Goal: Use online tool/utility: Utilize a website feature to perform a specific function

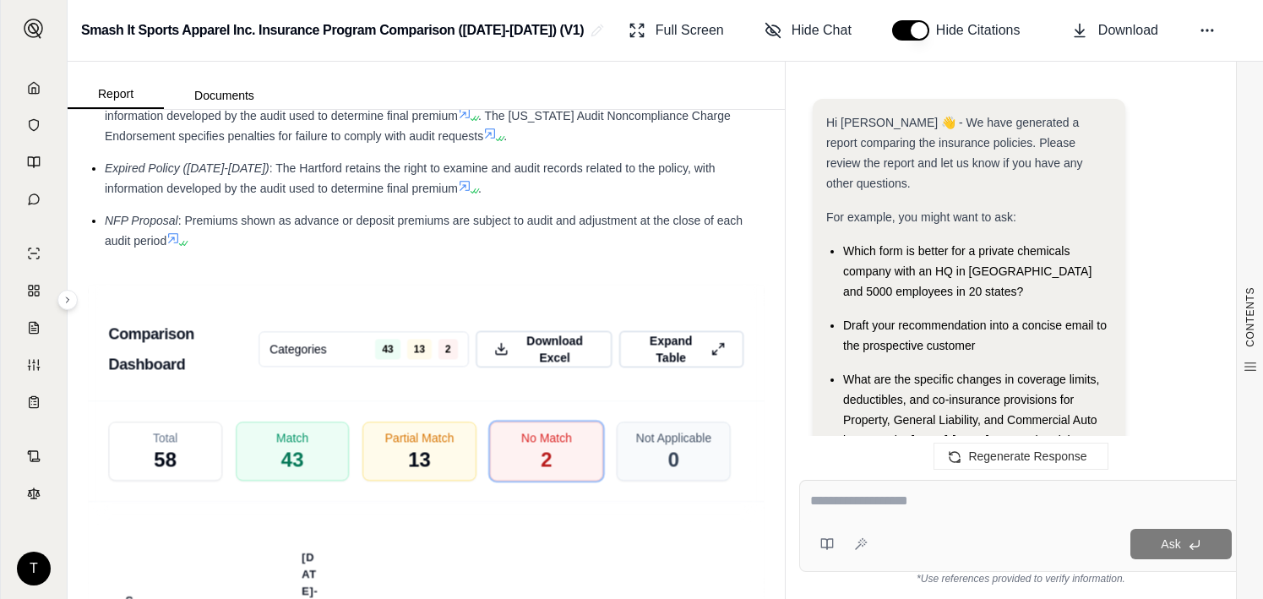
scroll to position [5038, 0]
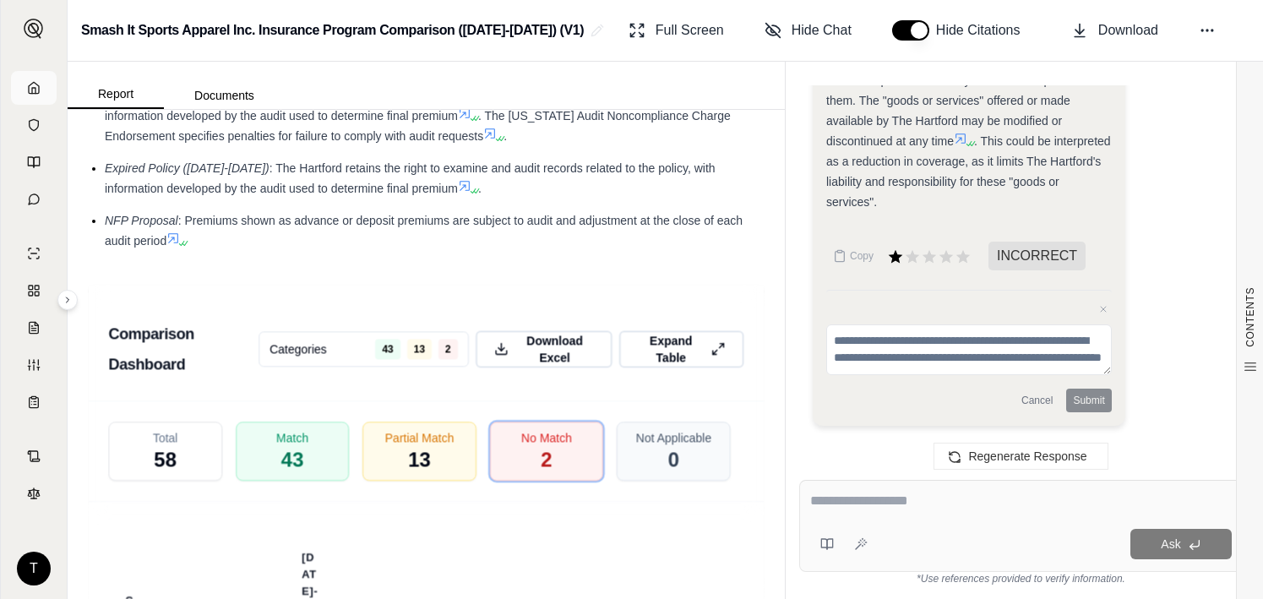
click at [26, 79] on link at bounding box center [34, 88] width 46 height 34
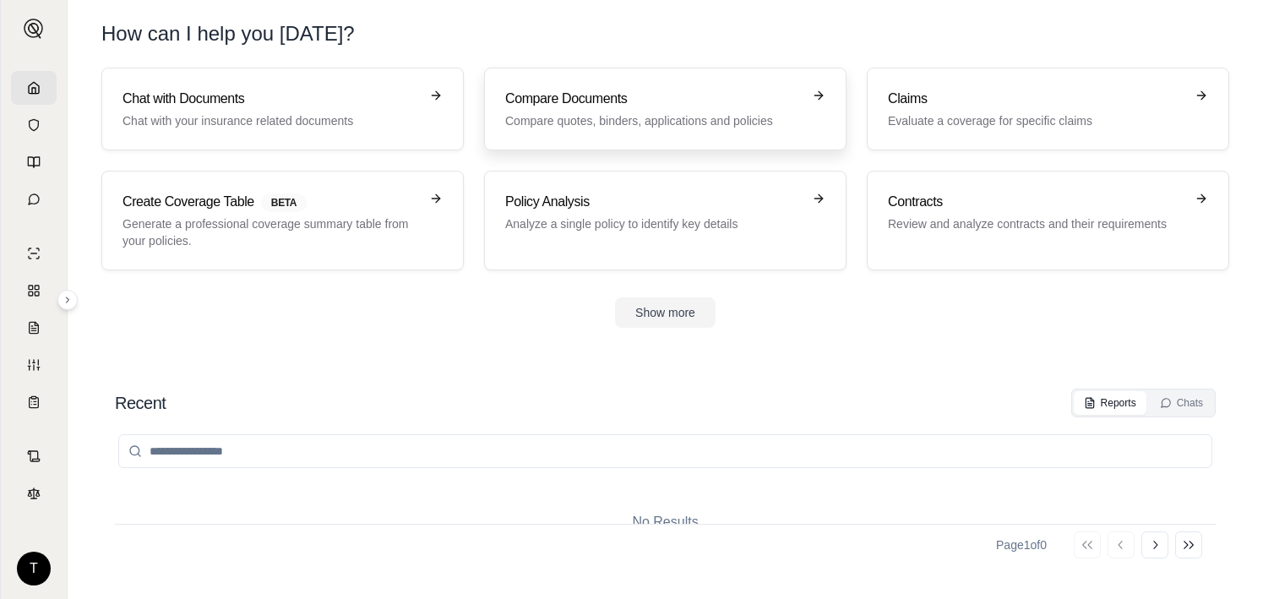
click at [577, 101] on h3 "Compare Documents" at bounding box center [653, 99] width 296 height 20
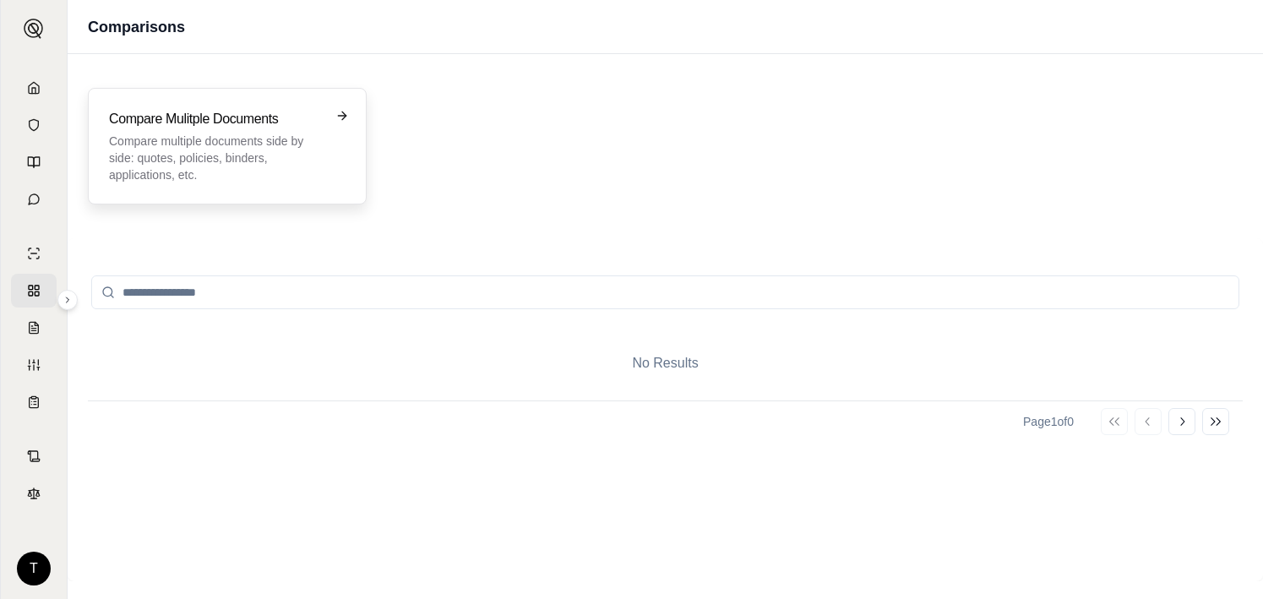
click at [208, 159] on p "Compare multiple documents side by side: quotes, policies, binders, application…" at bounding box center [215, 158] width 213 height 51
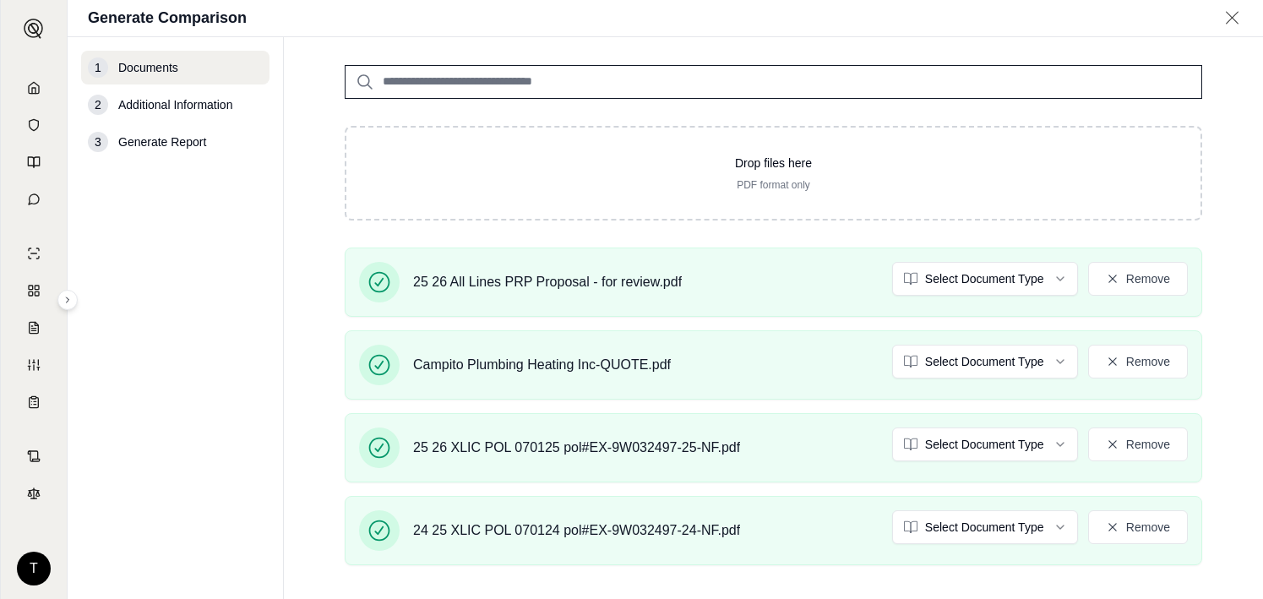
scroll to position [253, 0]
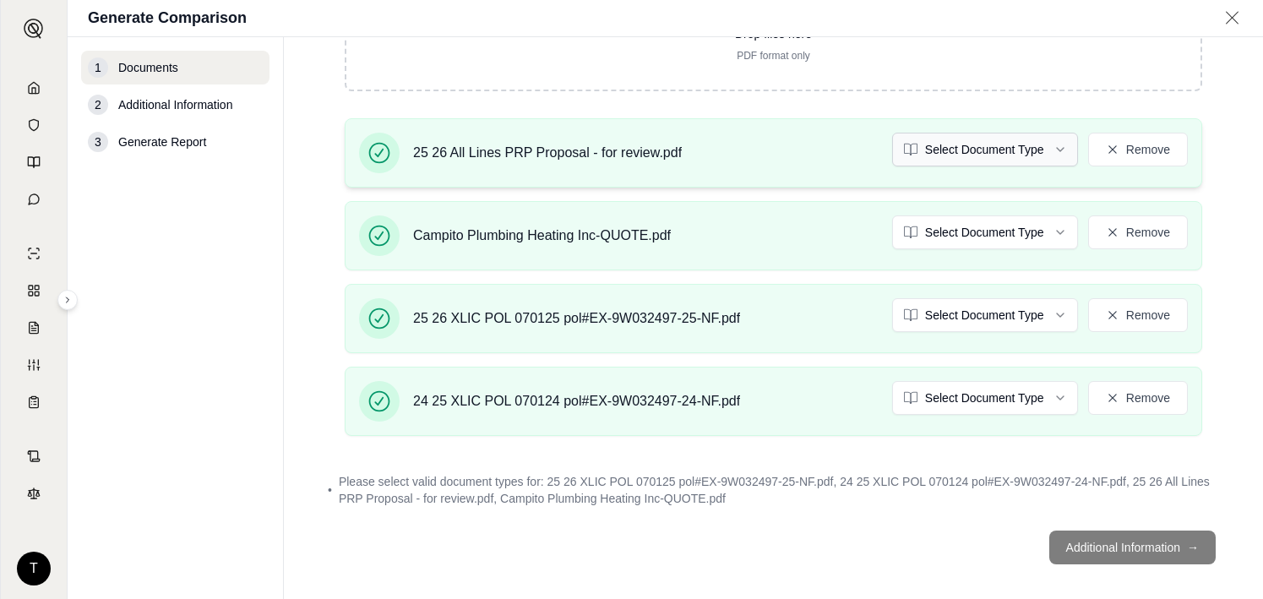
click at [1053, 146] on html "T Generate Comparison 1 Documents 2 Additional Information 3 Generate Report Do…" at bounding box center [631, 299] width 1263 height 599
click at [1047, 224] on html "T Generate Comparison 1 Documents 2 Additional Information 3 Generate Report Do…" at bounding box center [631, 299] width 1263 height 599
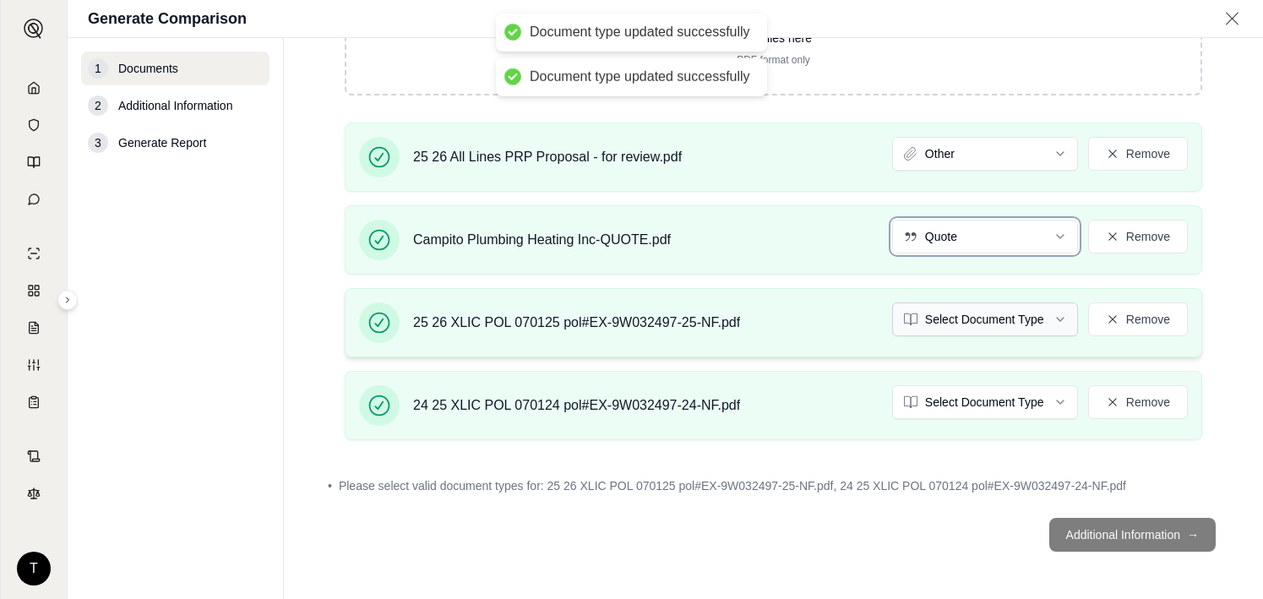
scroll to position [250, 0]
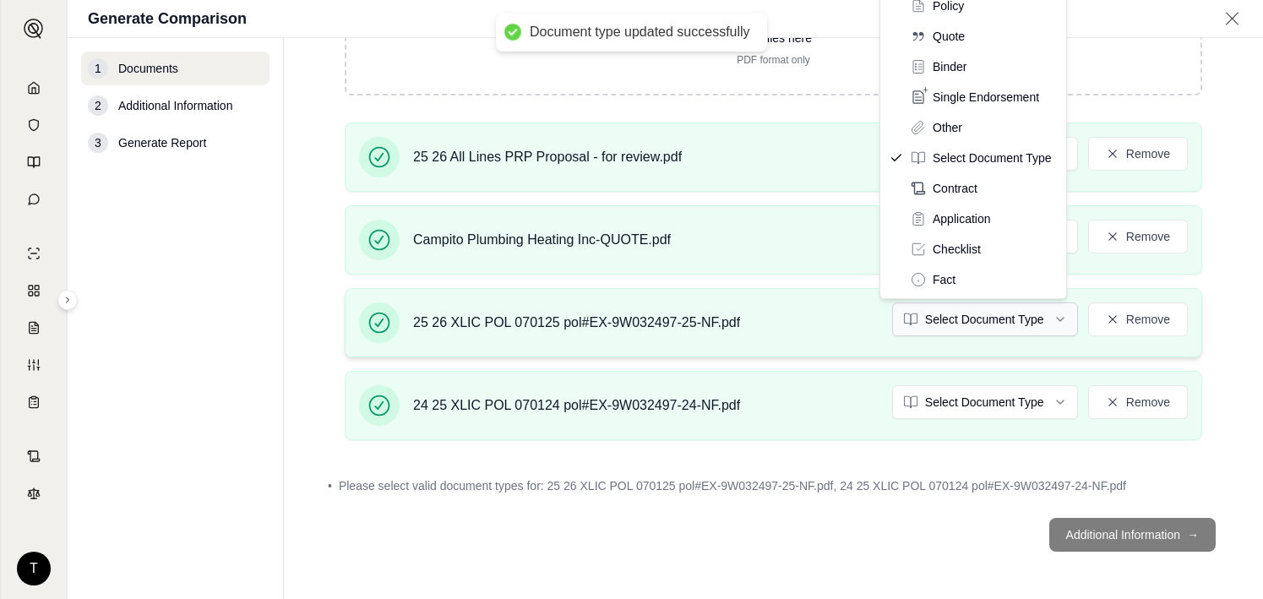
click at [1049, 313] on html "Document type updated successfully Document type updated successfully T Generat…" at bounding box center [631, 299] width 1263 height 599
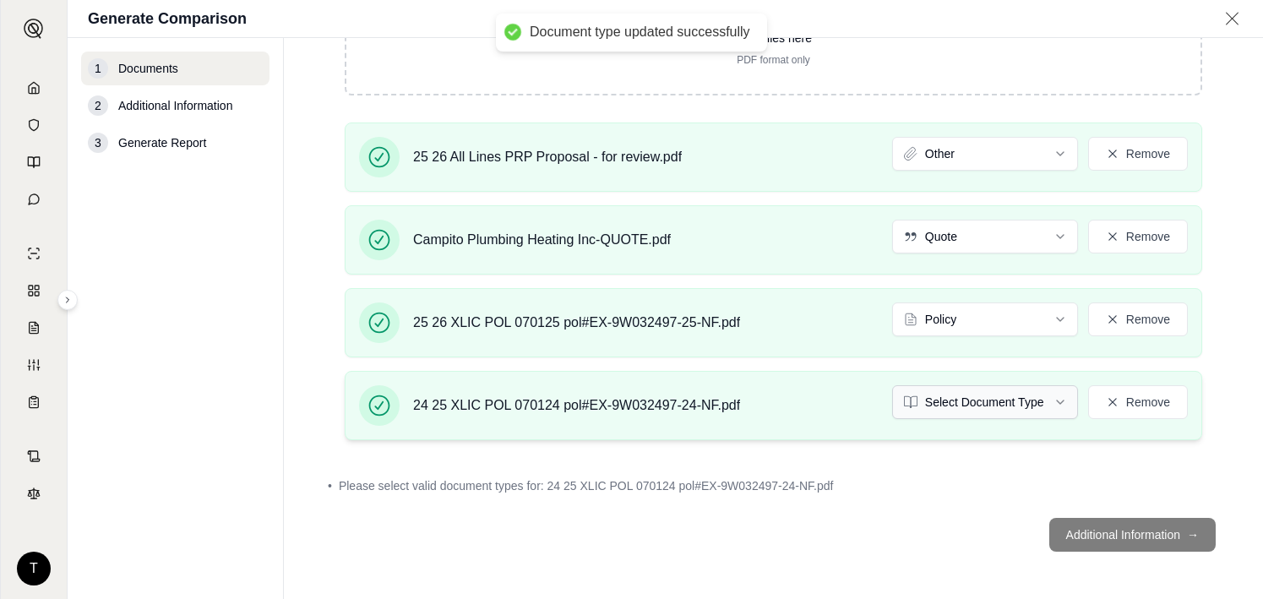
click at [1043, 405] on html "Document type updated successfully T Generate Comparison 1 Documents 2 Addition…" at bounding box center [631, 299] width 1263 height 599
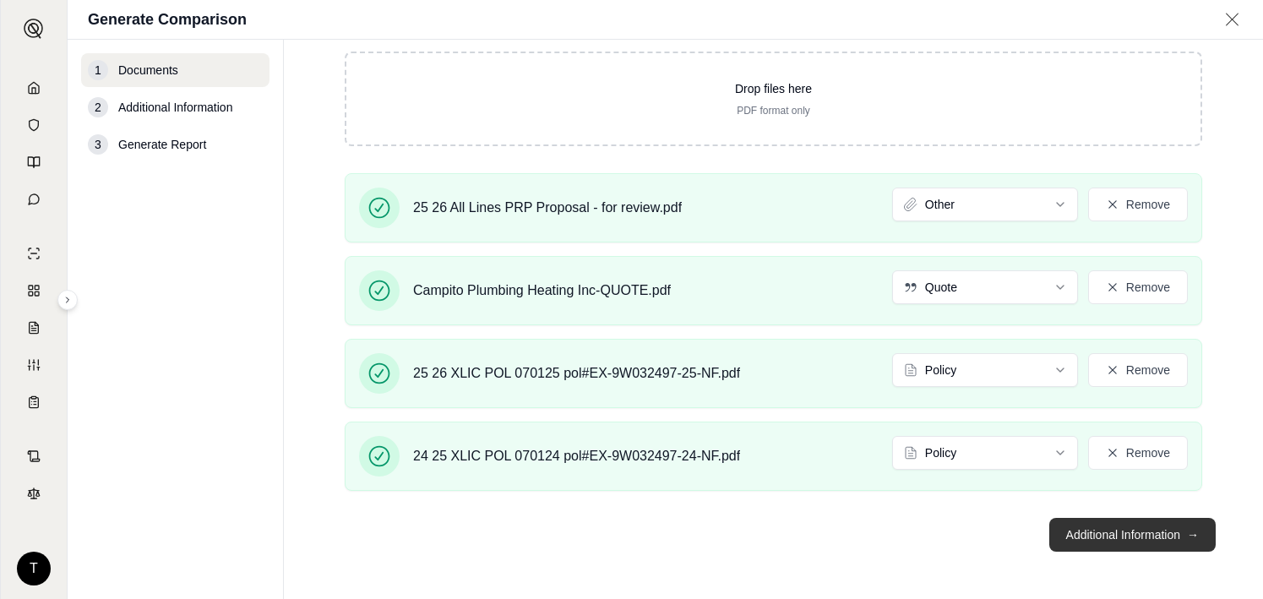
click at [1118, 536] on button "Additional Information →" at bounding box center [1132, 535] width 166 height 34
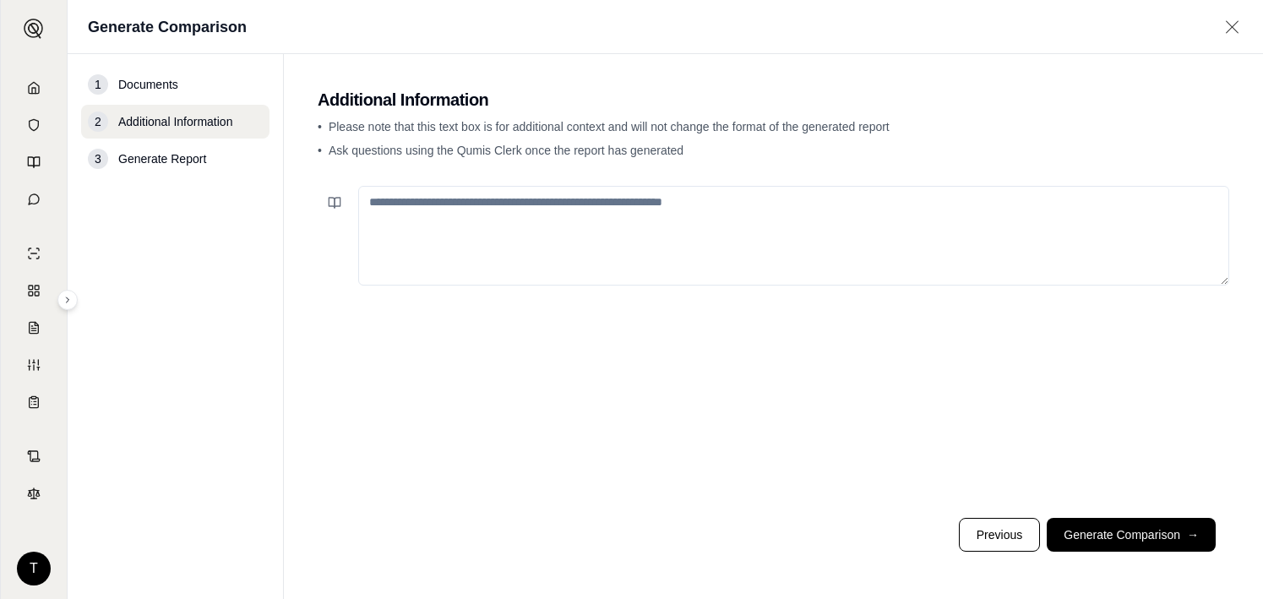
paste textarea "**********"
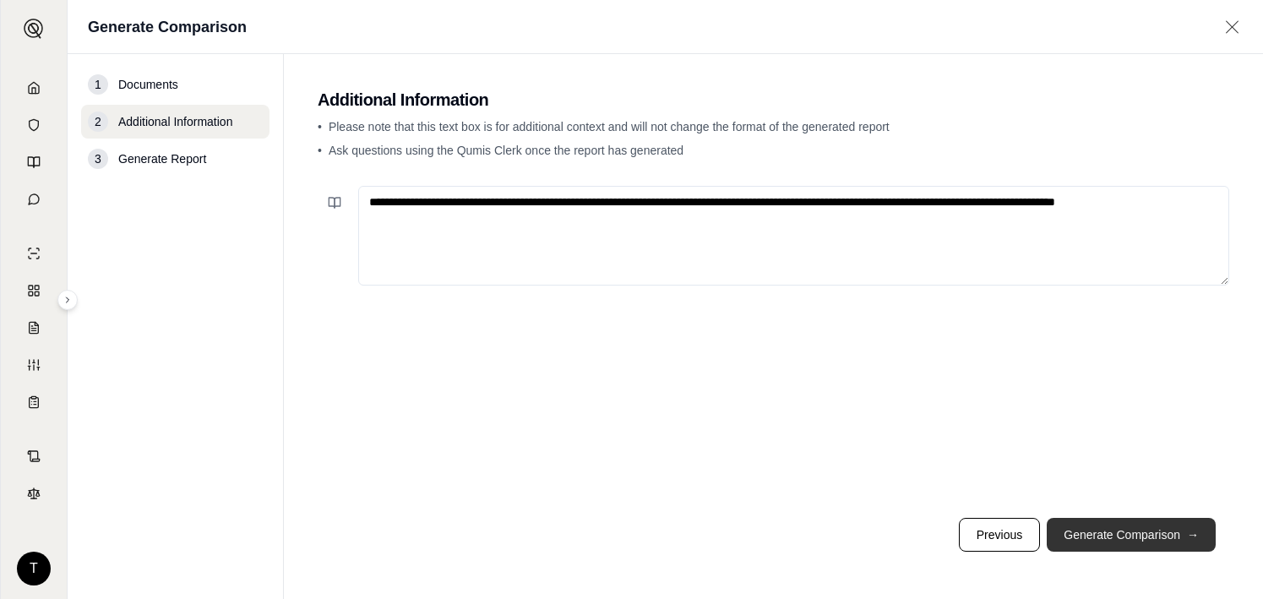
type textarea "**********"
click at [1128, 537] on button "Generate Comparison →" at bounding box center [1131, 535] width 169 height 34
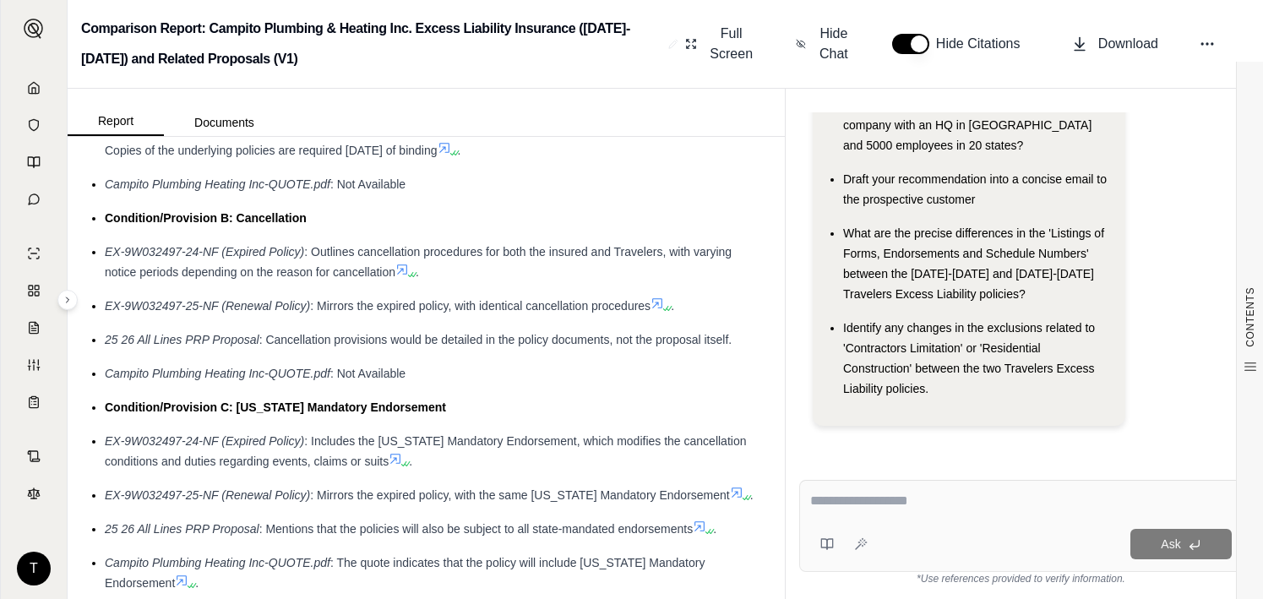
scroll to position [4646, 0]
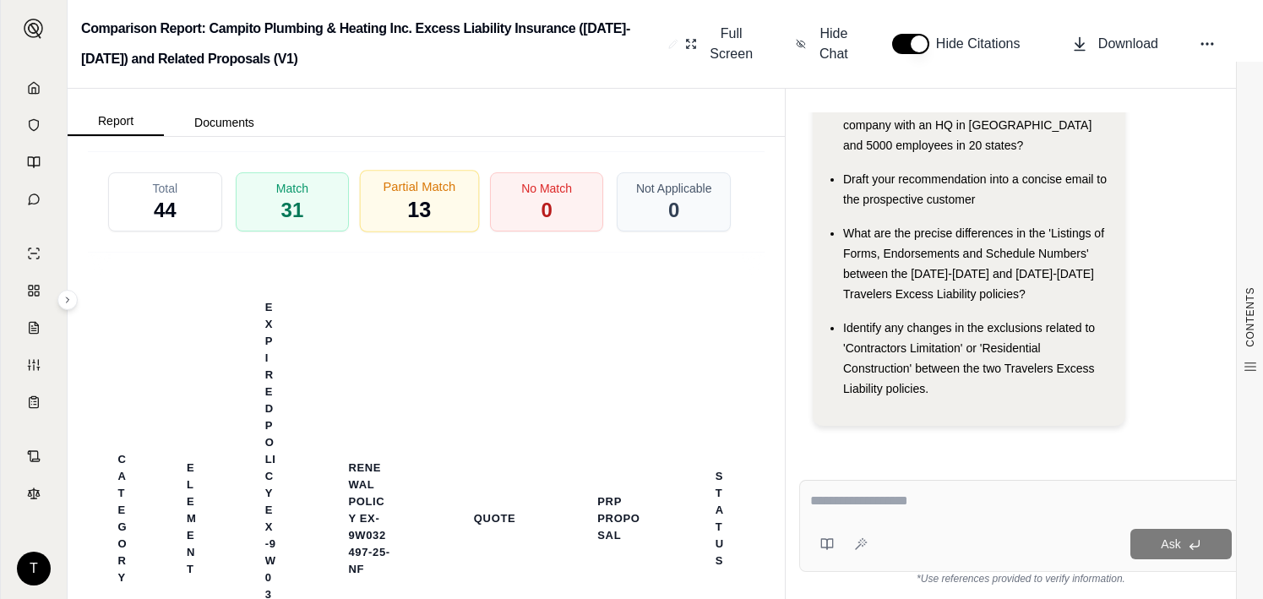
click at [410, 225] on span "13" at bounding box center [419, 210] width 24 height 29
click at [712, 109] on icon at bounding box center [719, 100] width 15 height 18
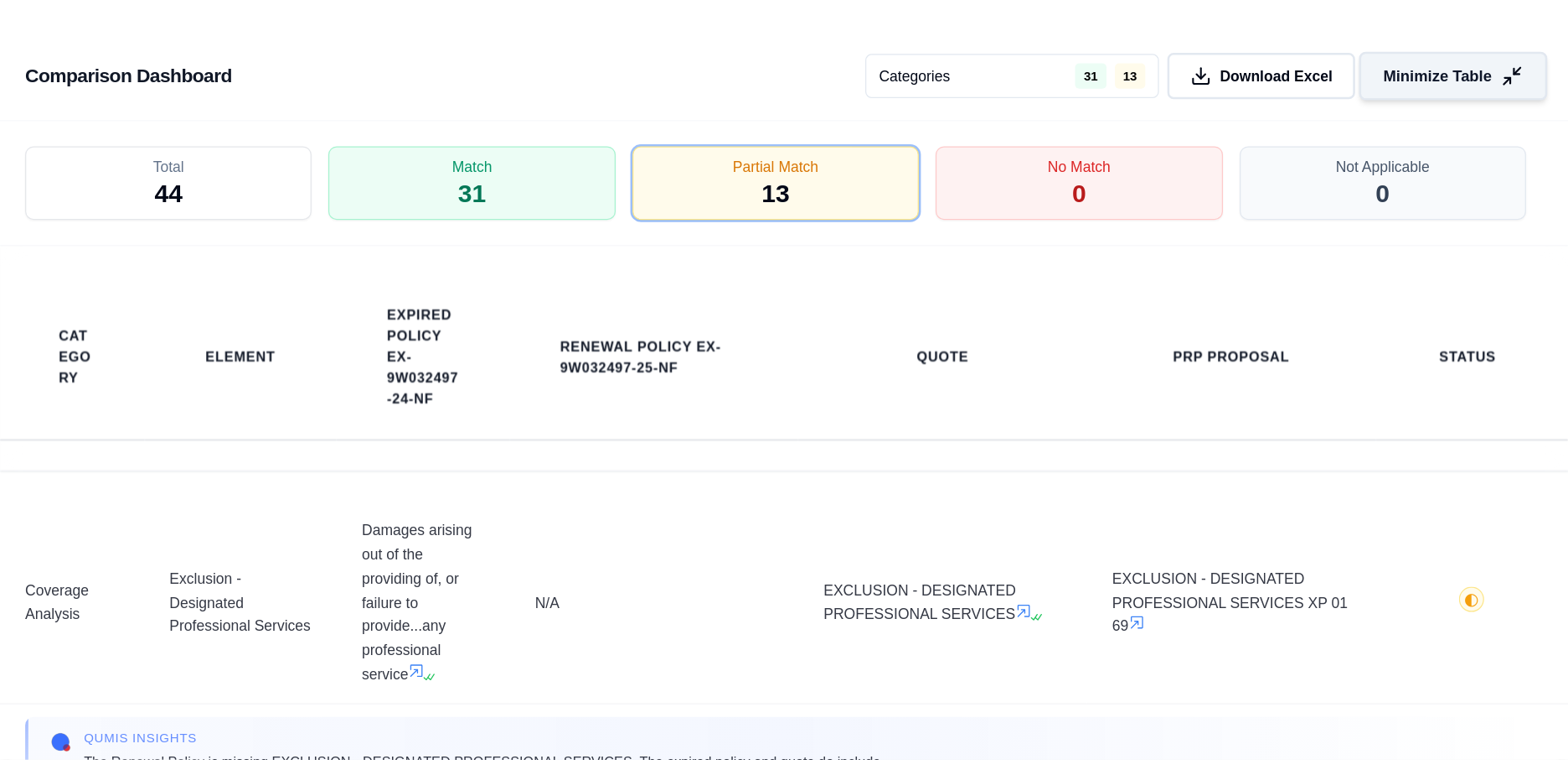
scroll to position [0, 0]
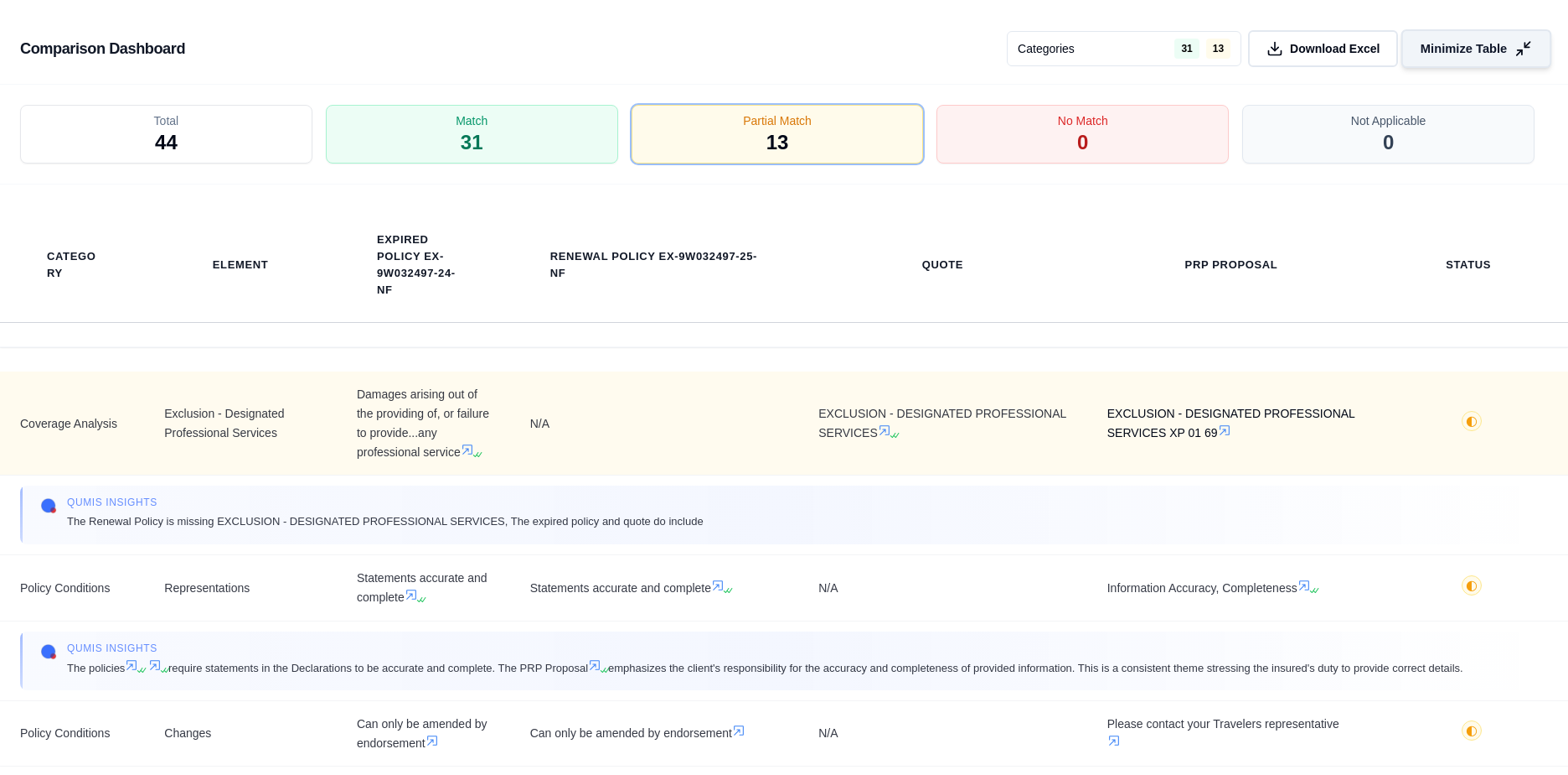
click at [1097, 412] on td "EXCLUSION - DESIGNATED PROFESSIONAL SERVICES XP 01 69" at bounding box center [1231, 423] width 289 height 104
drag, startPoint x: 1103, startPoint y: 411, endPoint x: 1305, endPoint y: 436, distance: 203.5
click at [1252, 436] on span "EXCLUSION - DESIGNATED PROFESSIONAL SERVICES XP 01 69" at bounding box center [1232, 423] width 249 height 39
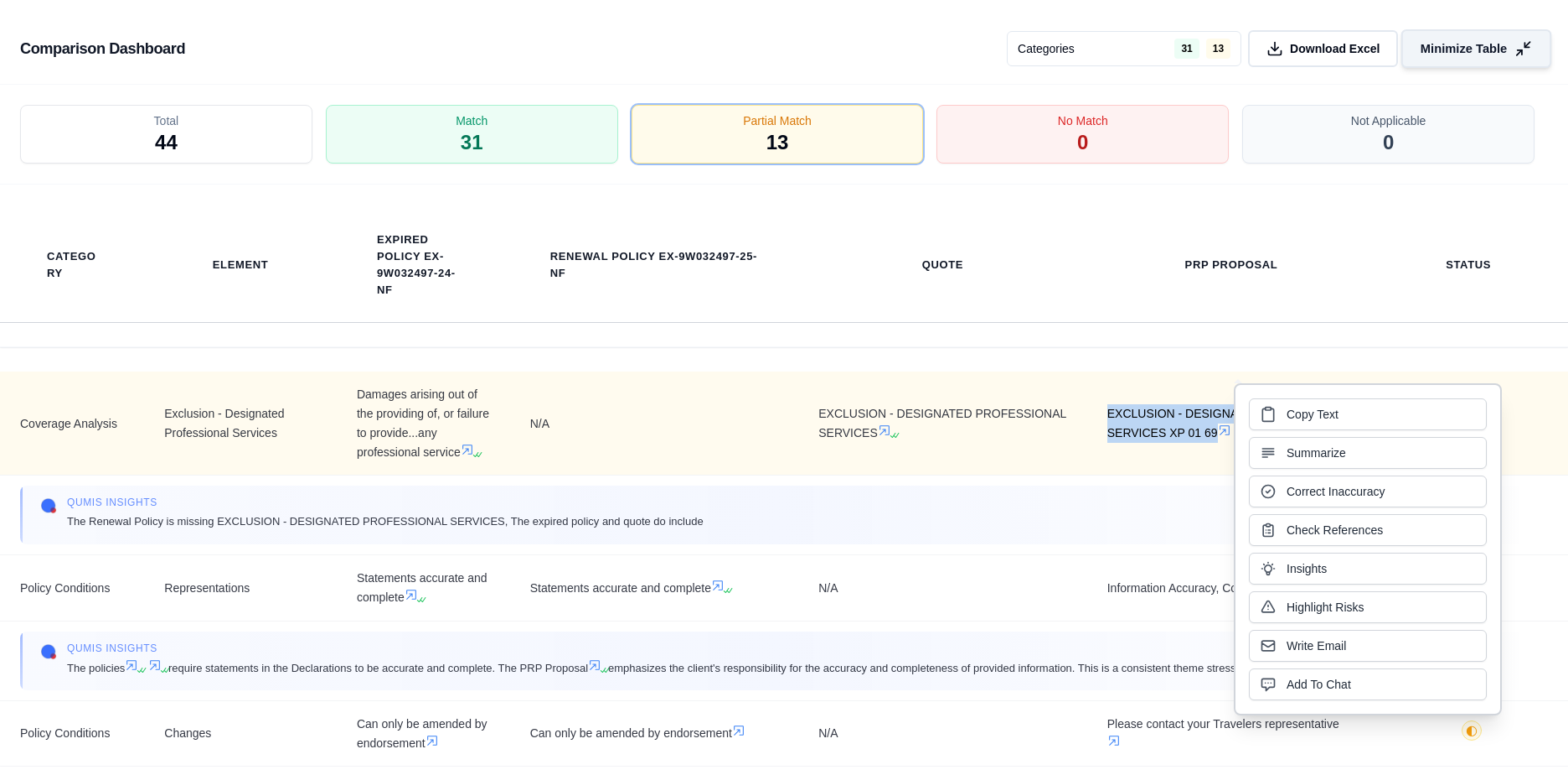
copy span "EXCLUSION - DESIGNATED PROFESSIONAL SERVICES XP 01 69"
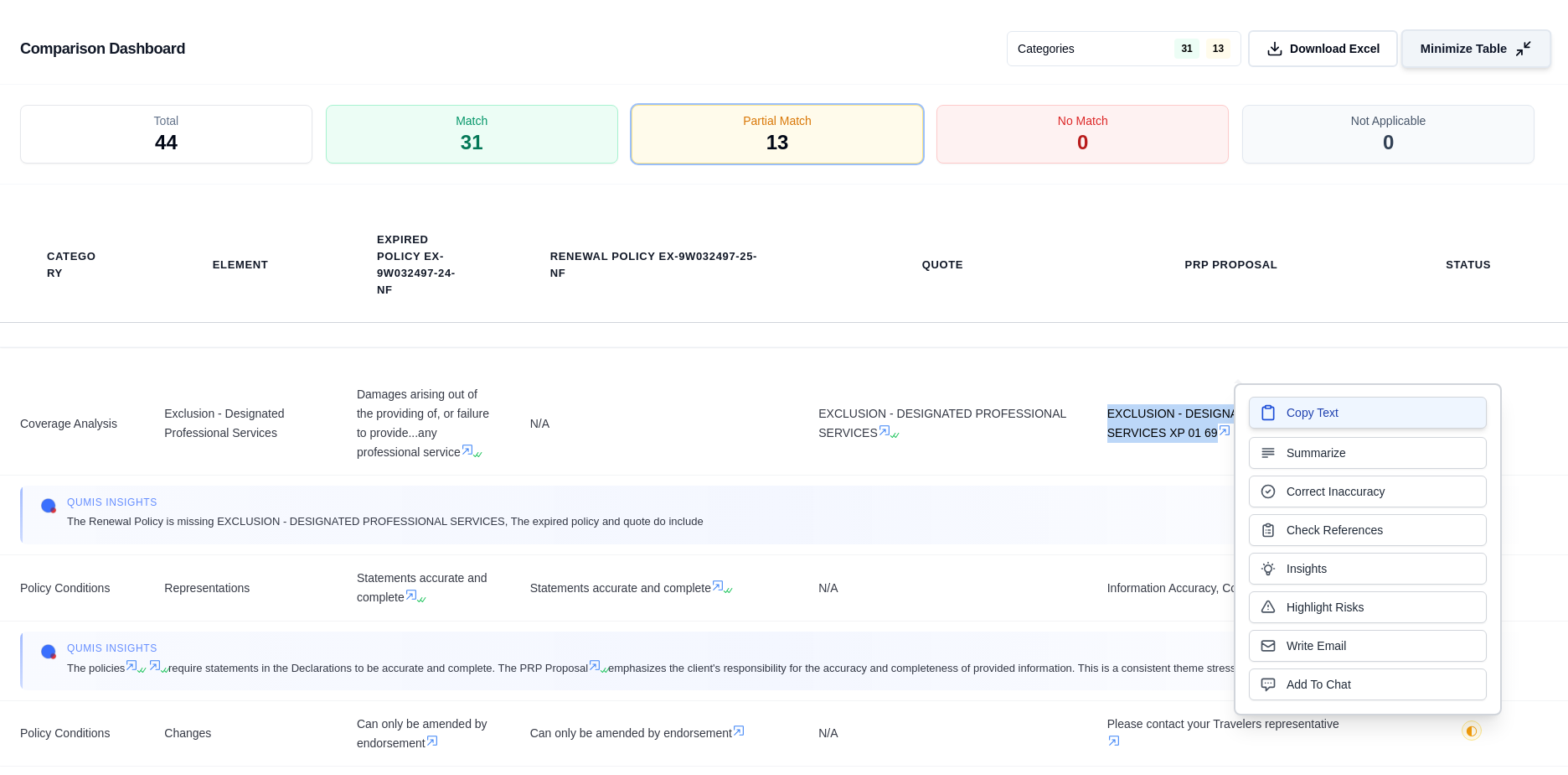
click at [1252, 408] on span "Copy Text" at bounding box center [1312, 412] width 52 height 17
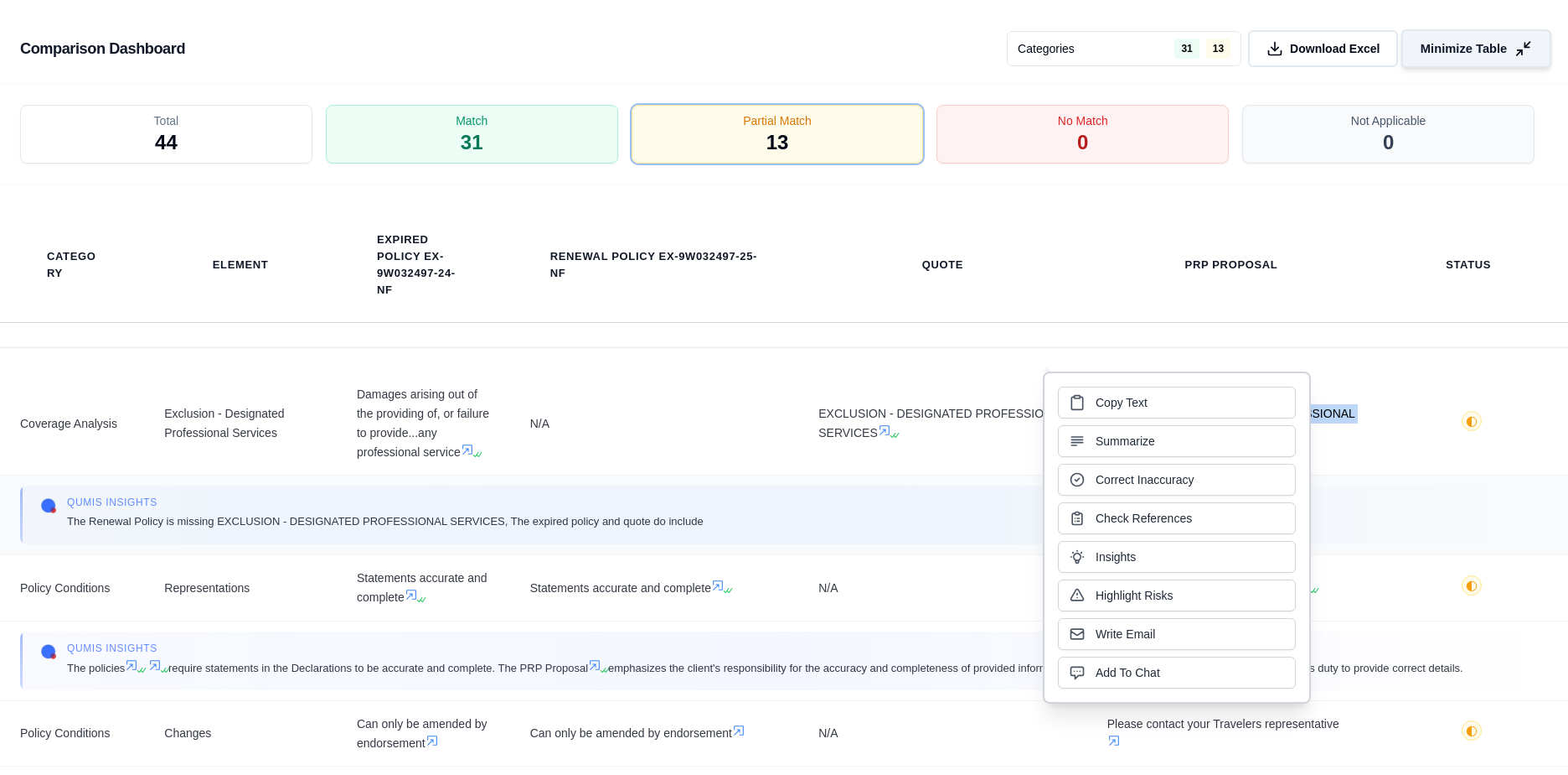
drag, startPoint x: 1114, startPoint y: 424, endPoint x: 1106, endPoint y: 477, distance: 53.6
click at [1106, 477] on span "Correct Inaccuracy" at bounding box center [1145, 479] width 98 height 17
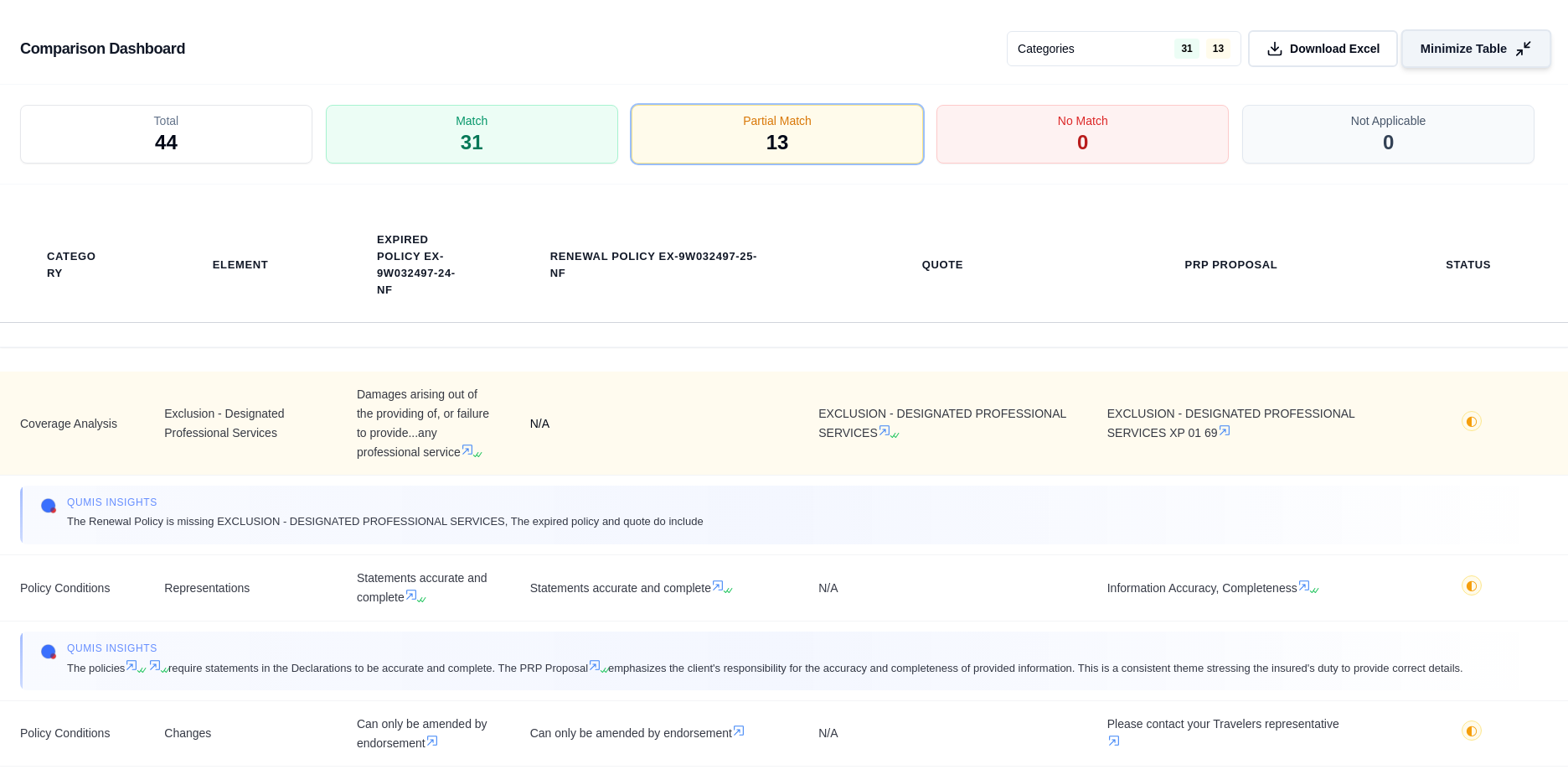
scroll to position [1643, 0]
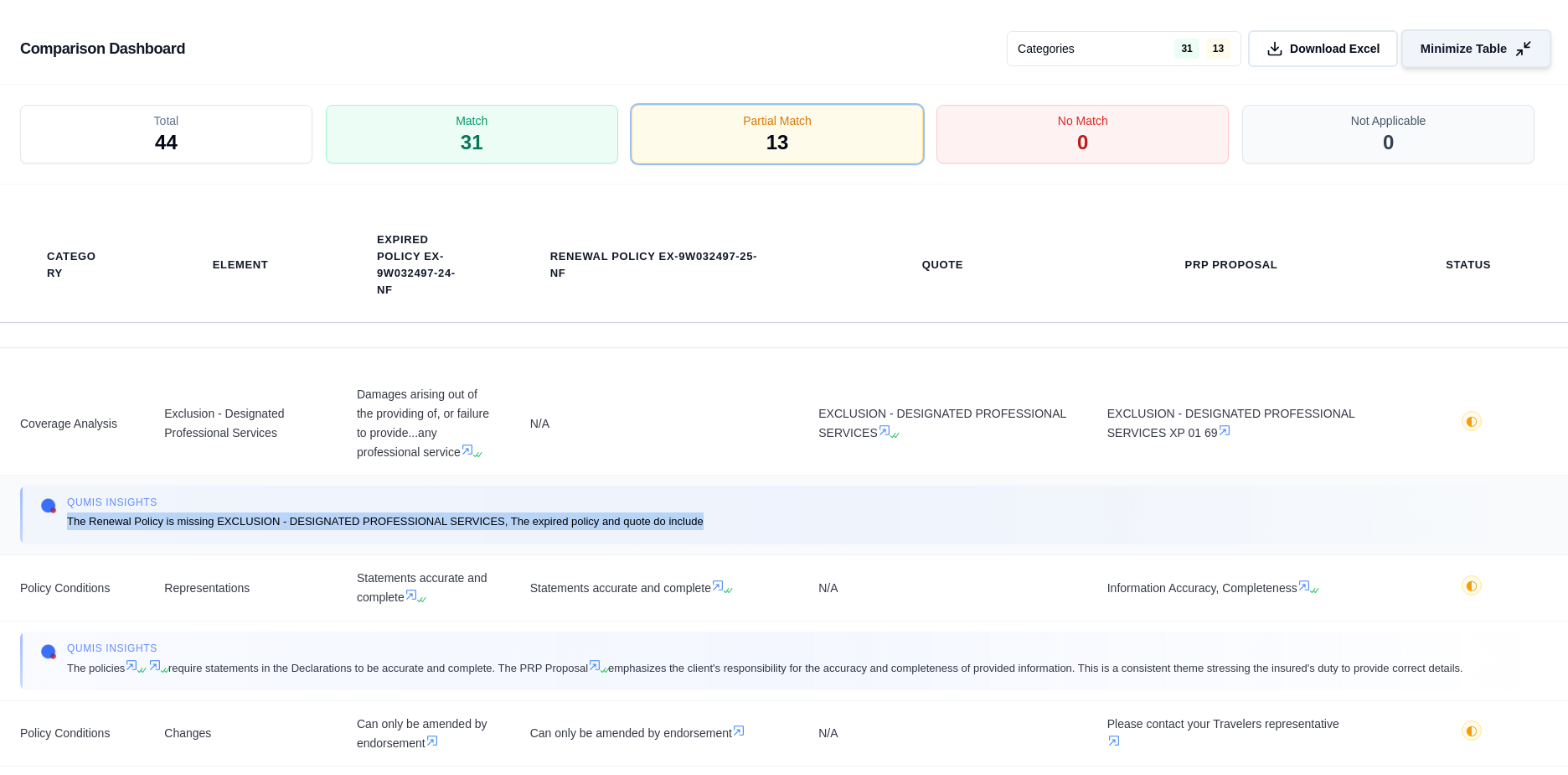
drag, startPoint x: 67, startPoint y: 524, endPoint x: 728, endPoint y: 533, distance: 661.1
click at [728, 533] on div "Qumis INSIGHTS The Renewal Policy is missing EXCLUSION - DESIGNATED PROFESSIONA…" at bounding box center [784, 514] width 1488 height 39
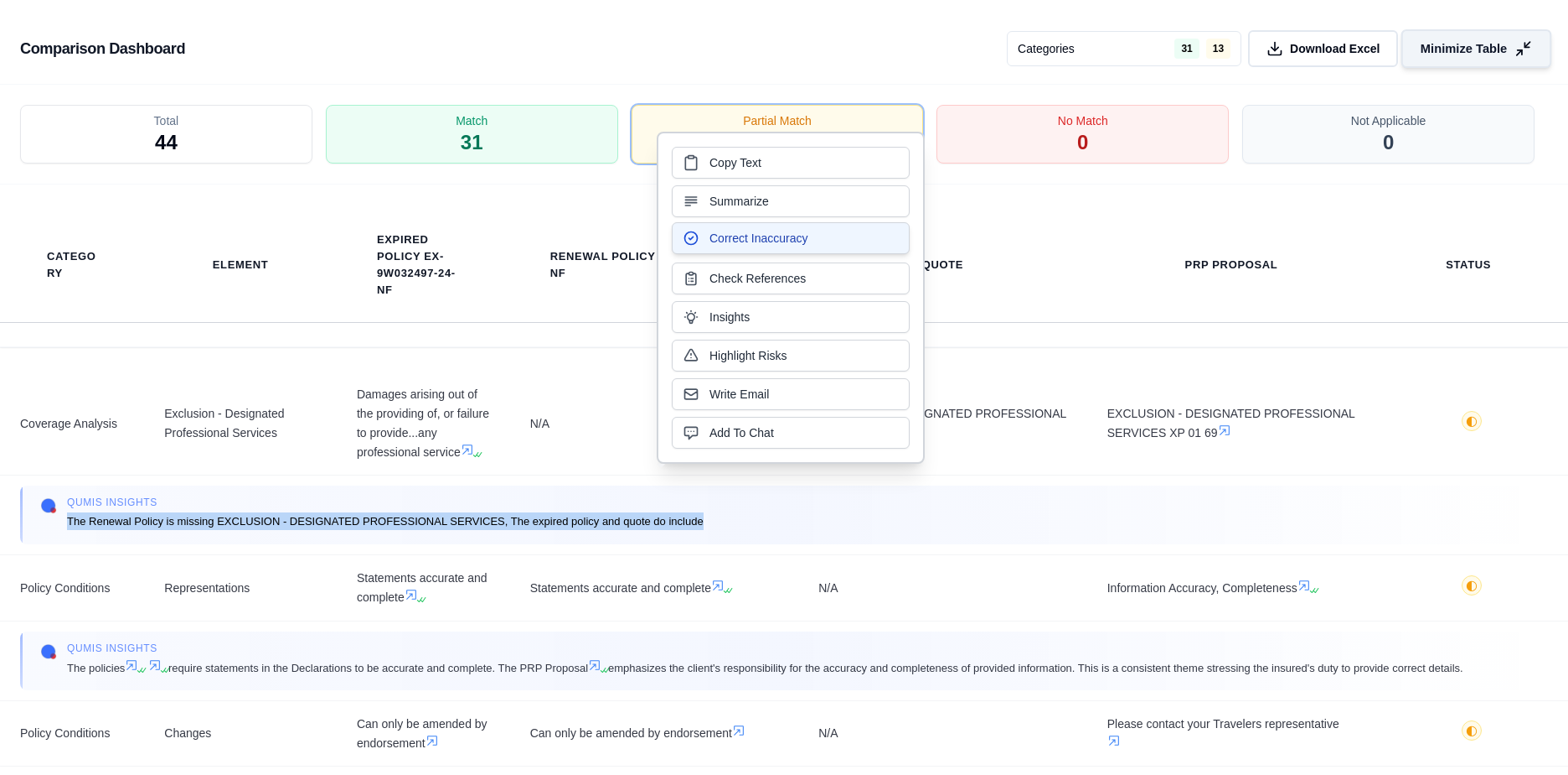
click at [723, 240] on span "Correct Inaccuracy" at bounding box center [758, 237] width 98 height 17
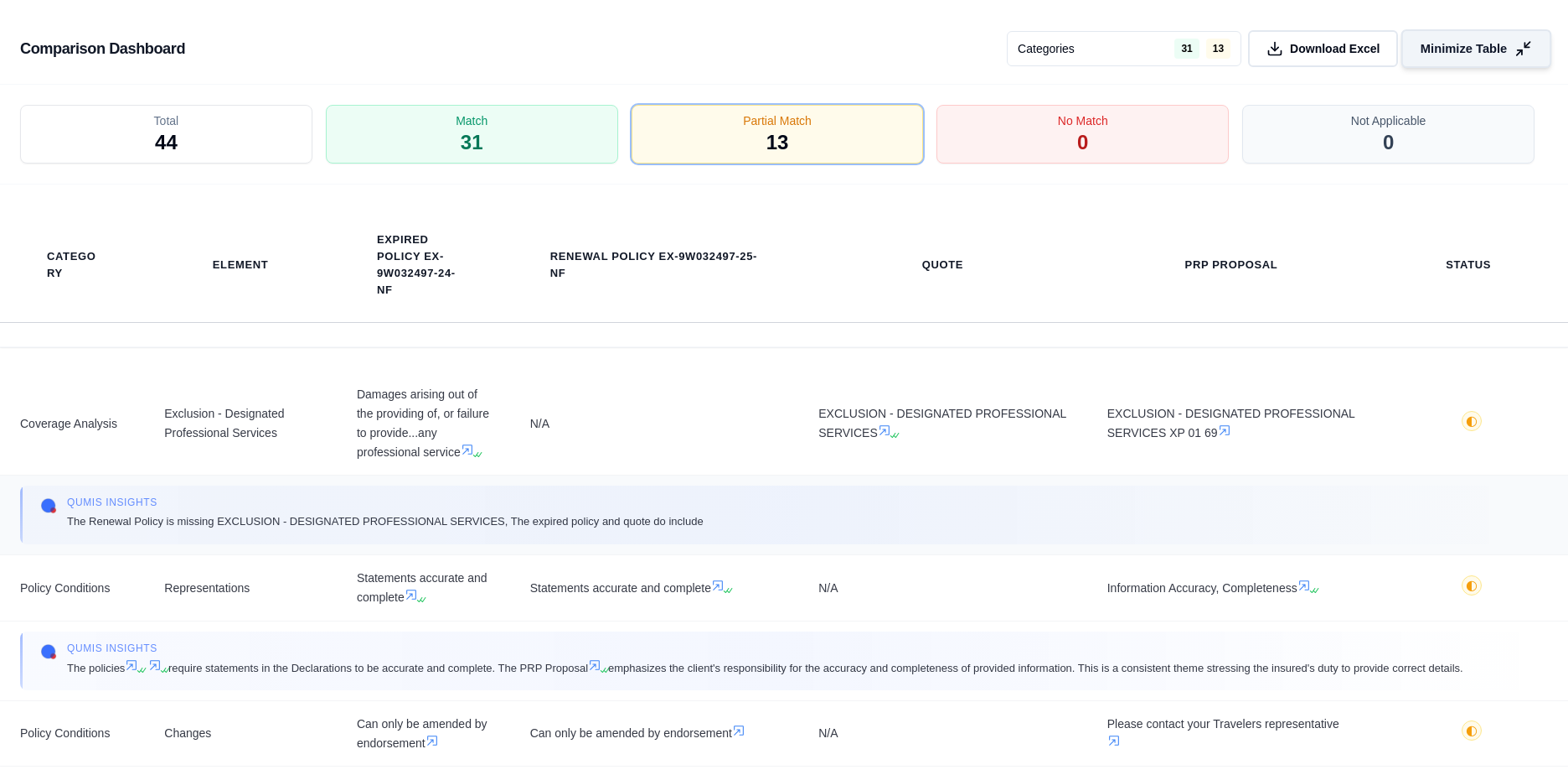
scroll to position [1877, 0]
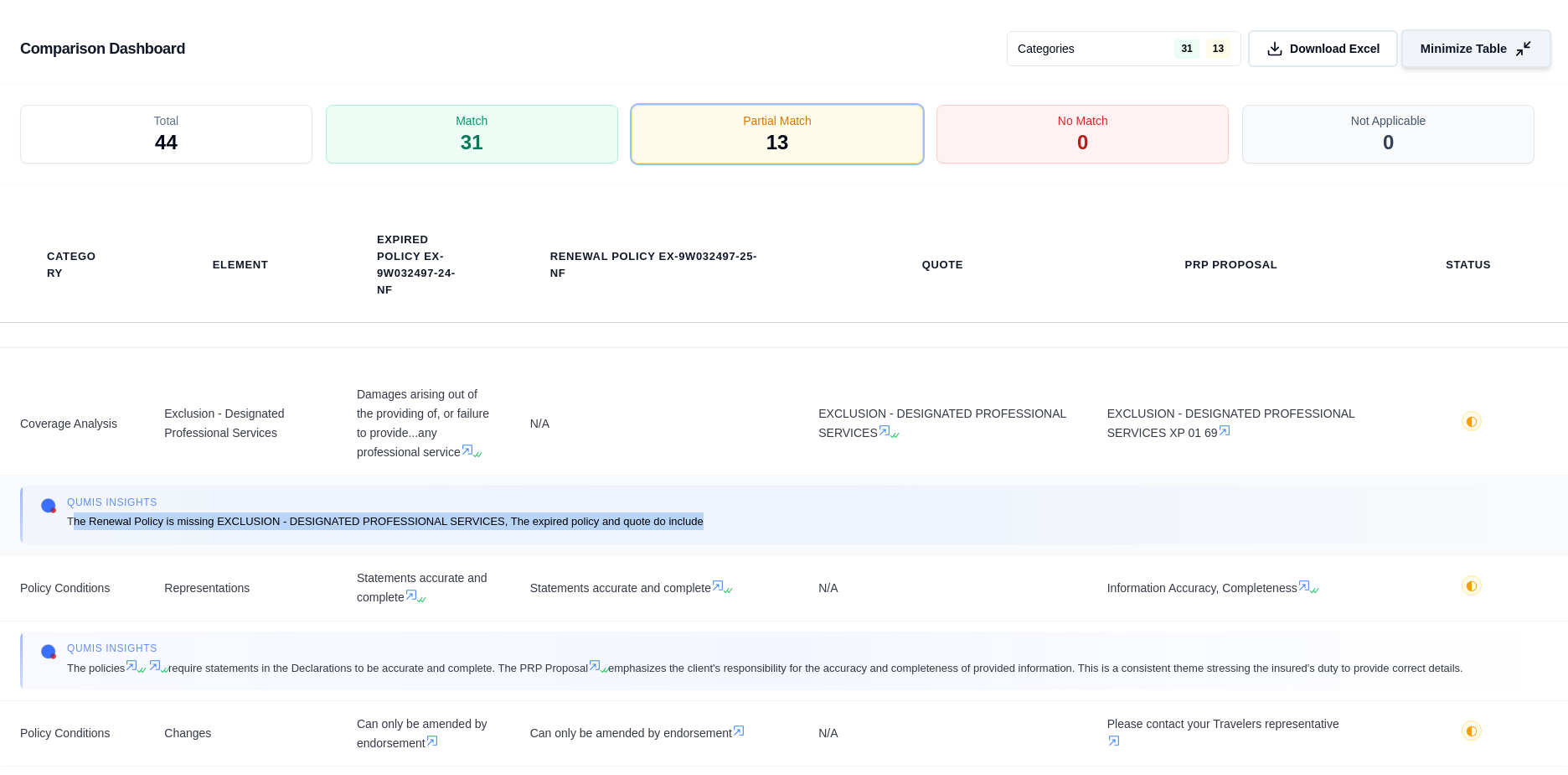
drag, startPoint x: 70, startPoint y: 521, endPoint x: 710, endPoint y: 521, distance: 640.0
click at [710, 521] on div "Qumis INSIGHTS The Renewal Policy is missing EXCLUSION - DESIGNATED PROFESSIONA…" at bounding box center [784, 514] width 1488 height 39
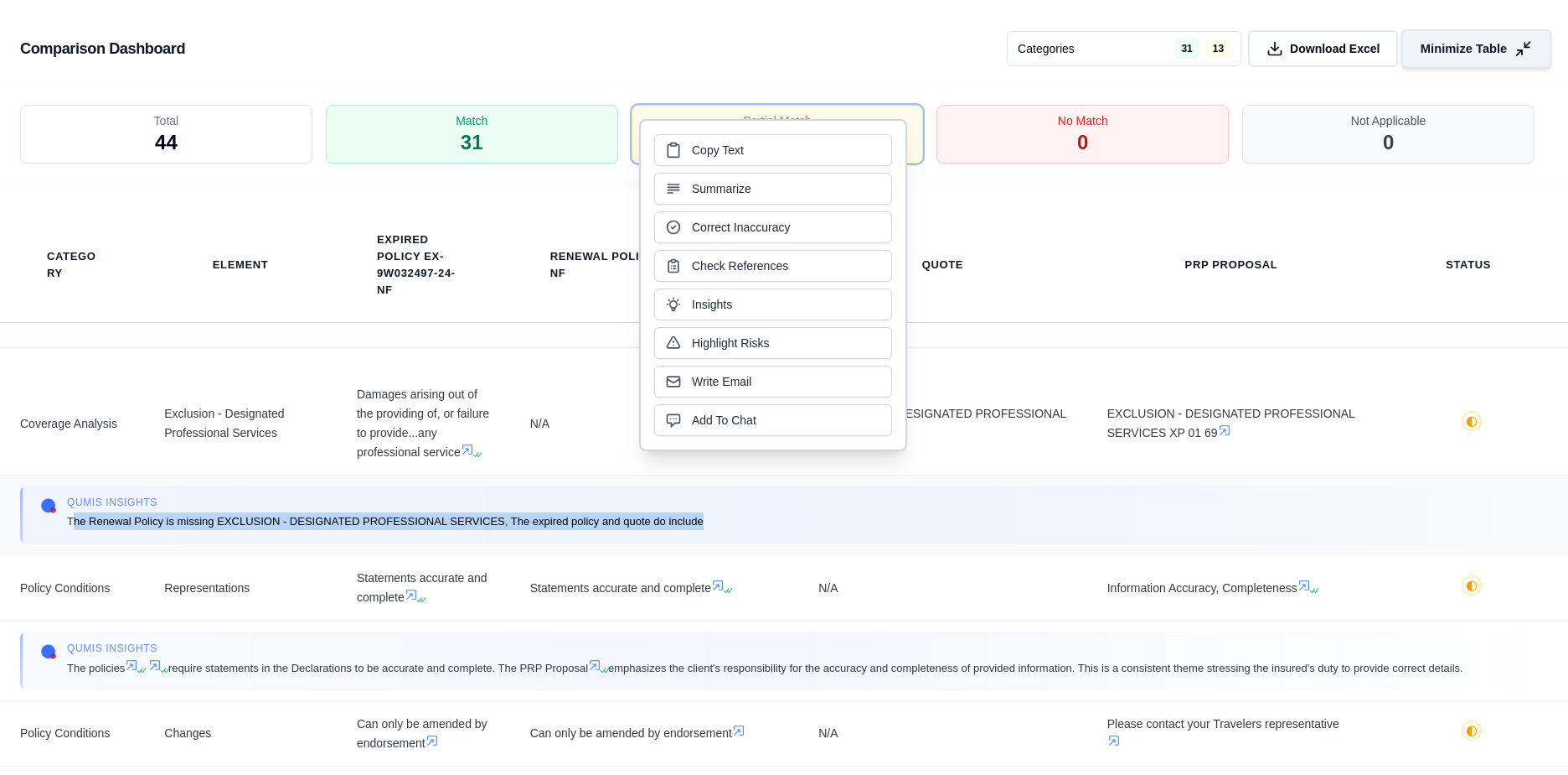
click at [202, 514] on span "The Renewal Policy is missing EXCLUSION - DESIGNATED PROFESSIONAL SERVICES, The…" at bounding box center [386, 521] width 637 height 18
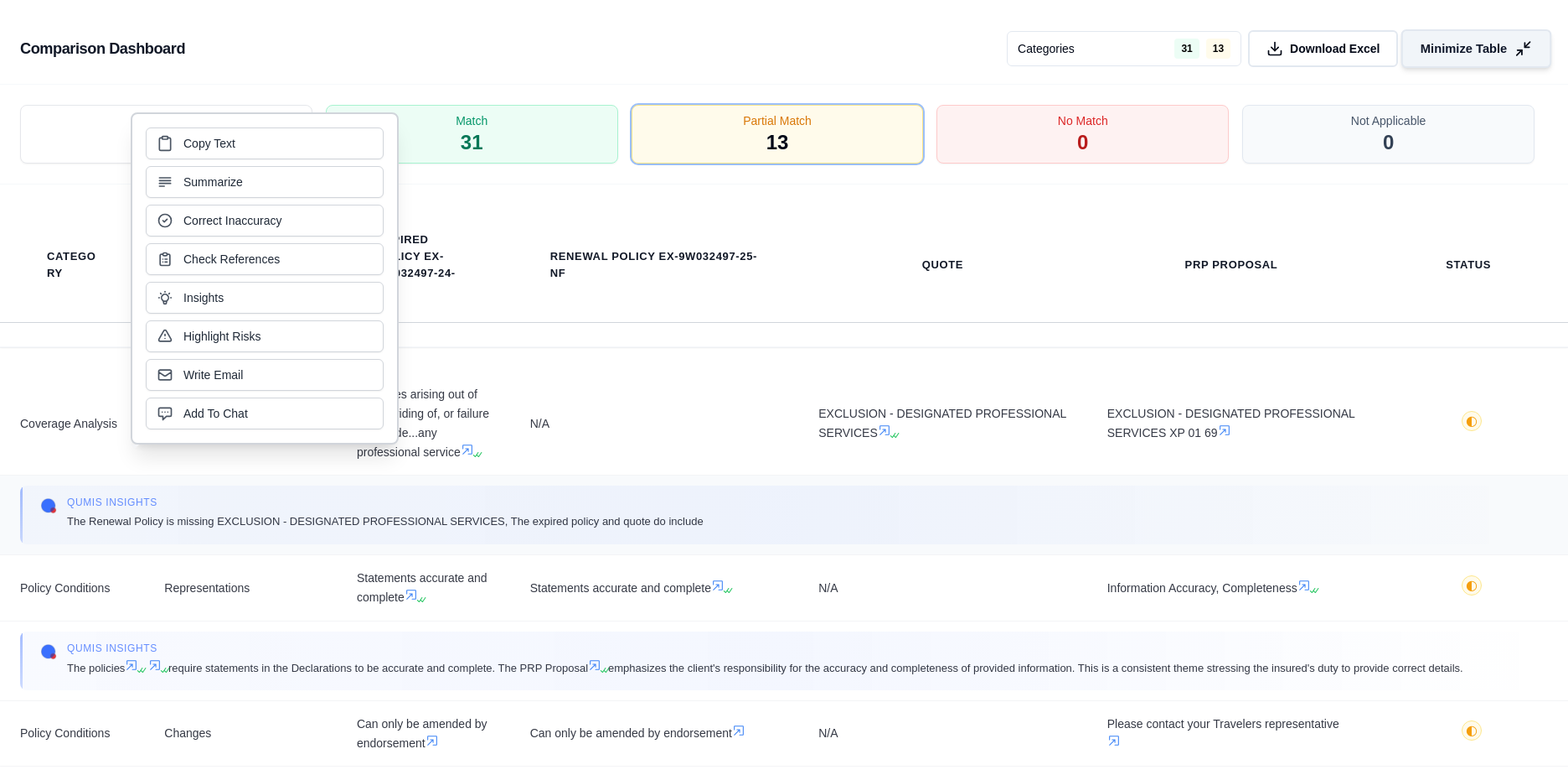
scroll to position [2998, 0]
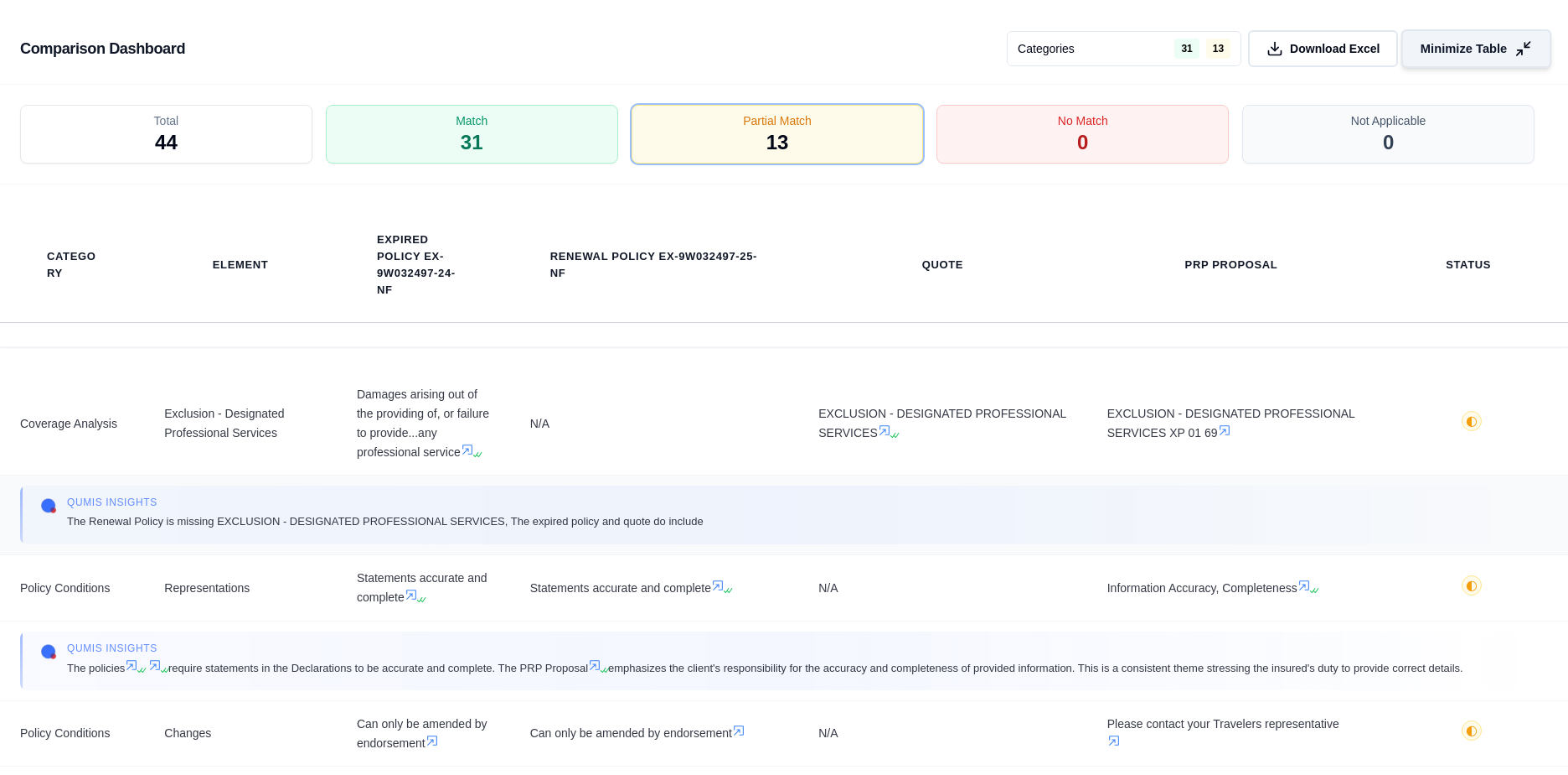
click at [67, 517] on span "The Renewal Policy is missing EXCLUSION - DESIGNATED PROFESSIONAL SERVICES, The…" at bounding box center [386, 521] width 637 height 18
click at [62, 522] on div "Qumis INSIGHTS The Renewal Policy is missing EXCLUSION - DESIGNATED PROFESSIONA…" at bounding box center [784, 514] width 1488 height 39
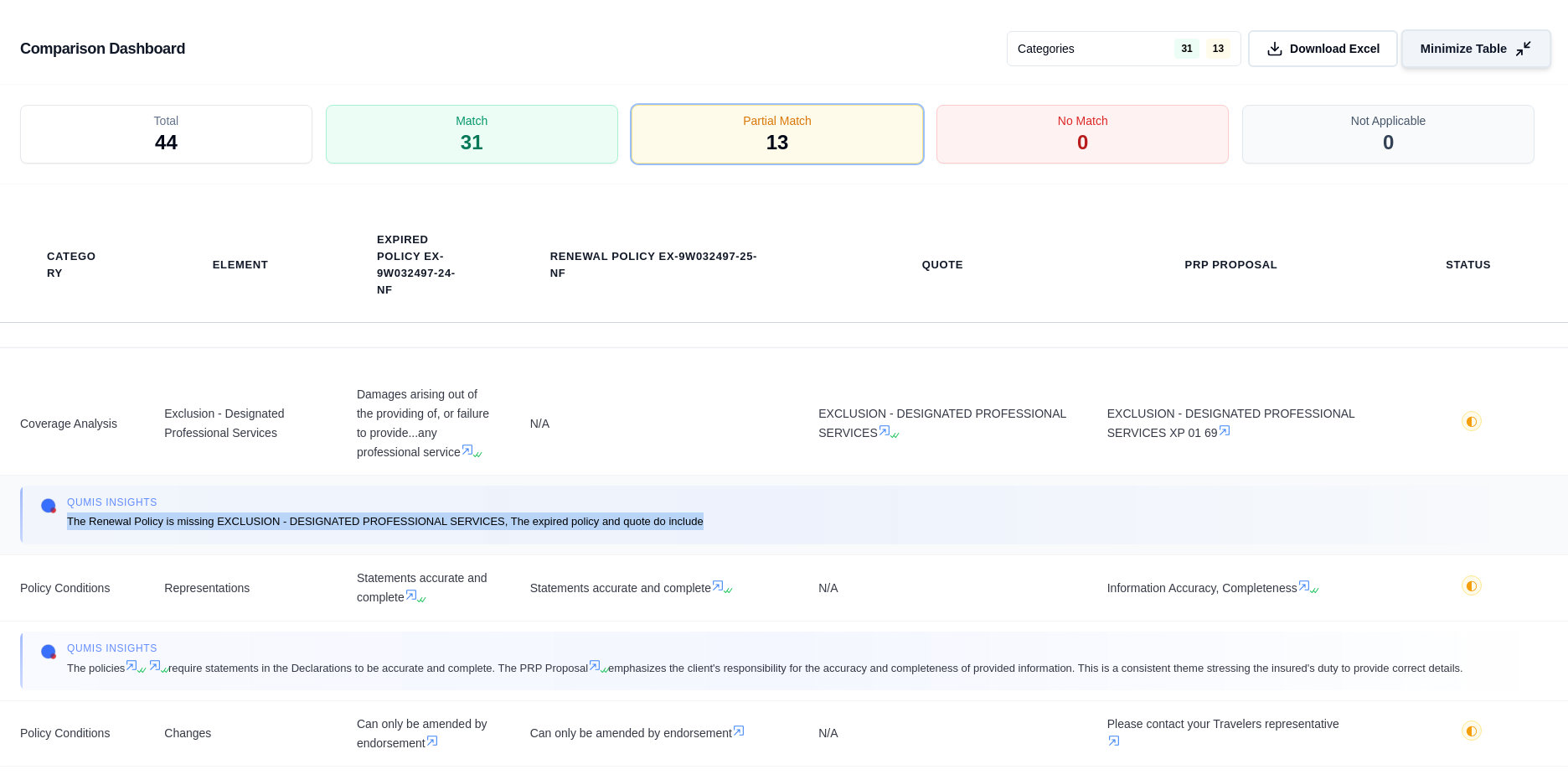
drag, startPoint x: 69, startPoint y: 520, endPoint x: 703, endPoint y: 517, distance: 634.0
click at [703, 517] on span "The Renewal Policy is missing EXCLUSION - DESIGNATED PROFESSIONAL SERVICES, The…" at bounding box center [386, 521] width 637 height 18
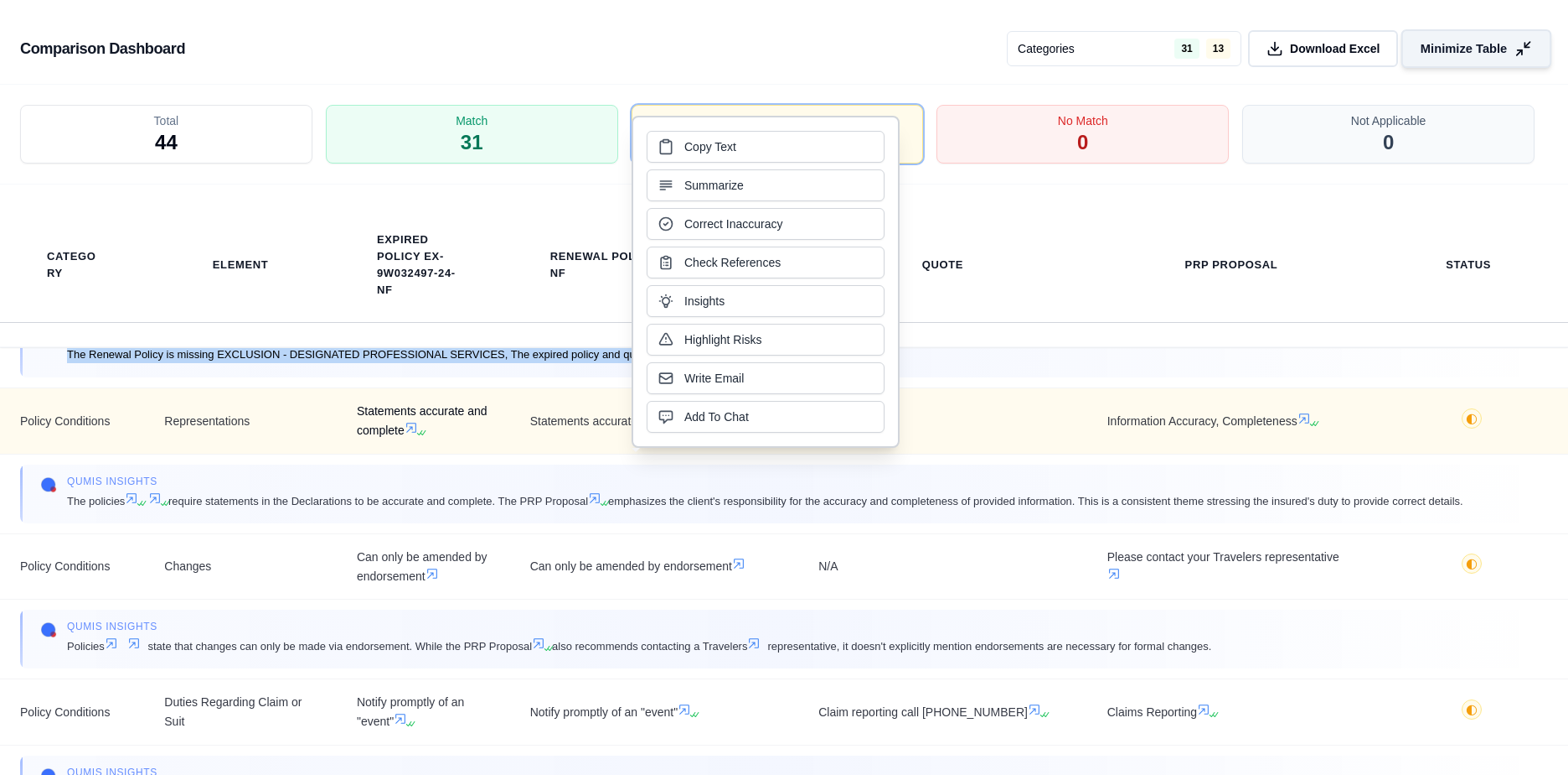
scroll to position [168, 0]
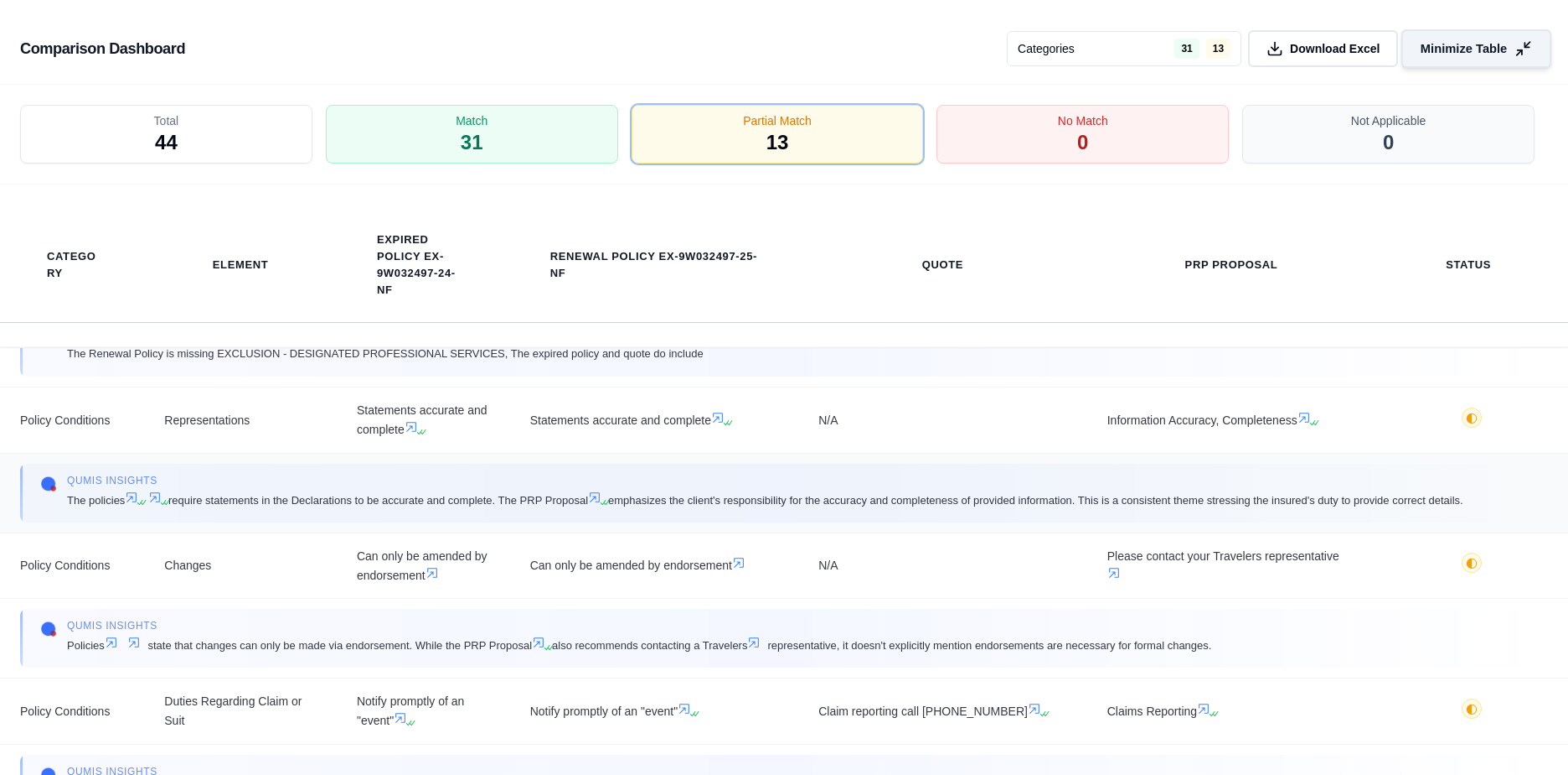
click at [232, 511] on div "Qumis INSIGHTS The policies require statements in the Declarations to be accura…" at bounding box center [784, 492] width 1488 height 39
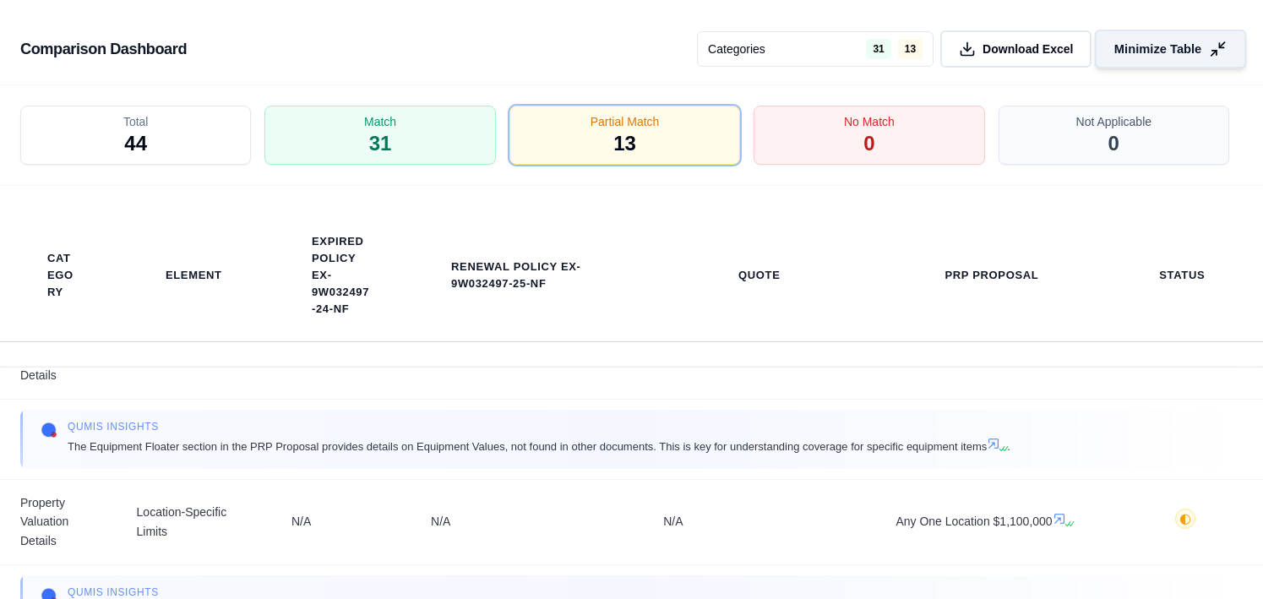
scroll to position [1912, 0]
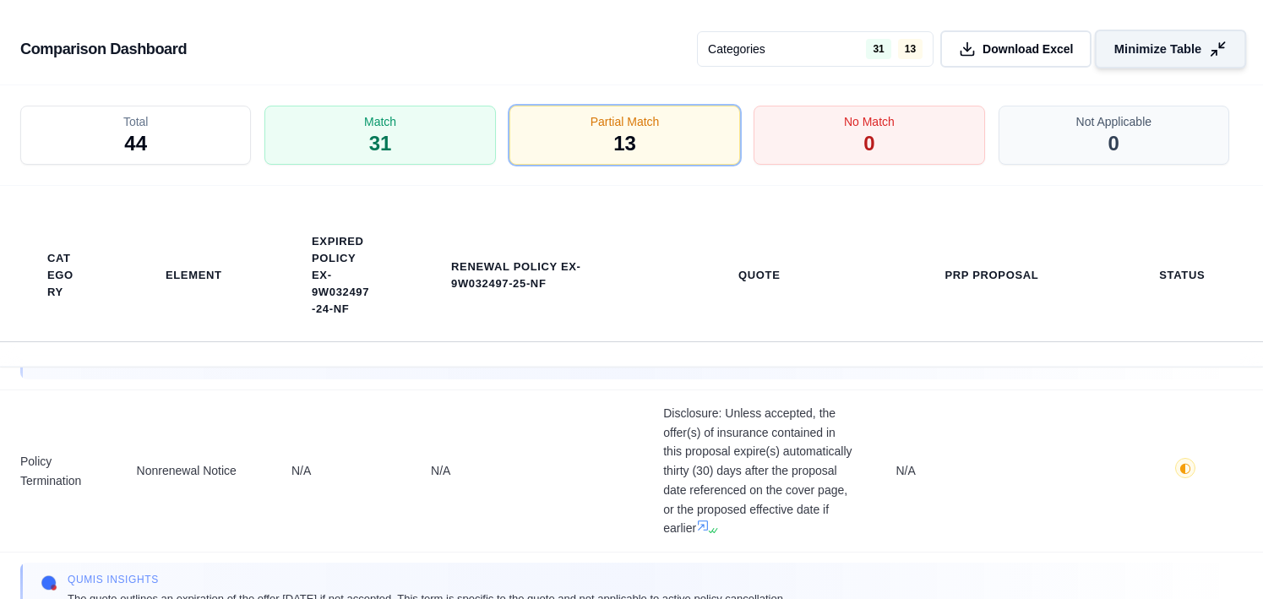
click at [1221, 43] on icon at bounding box center [1218, 50] width 18 height 18
